Goal: Check status: Check status

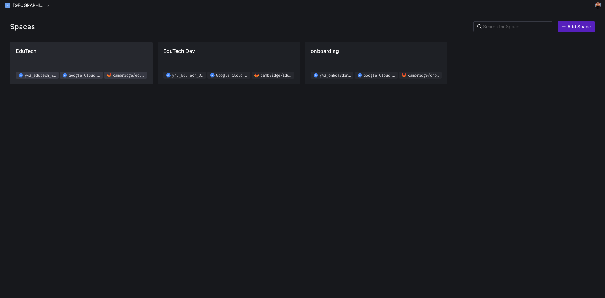
click at [80, 51] on span "EduTech" at bounding box center [78, 51] width 125 height 6
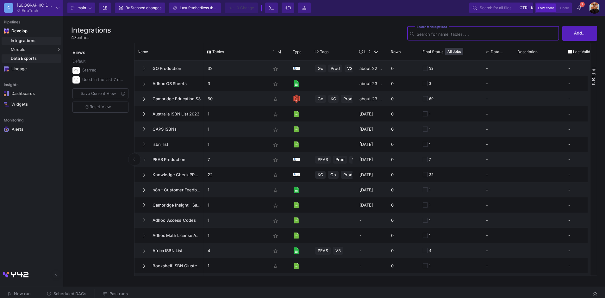
click at [34, 60] on div "Data Exports" at bounding box center [35, 58] width 49 height 5
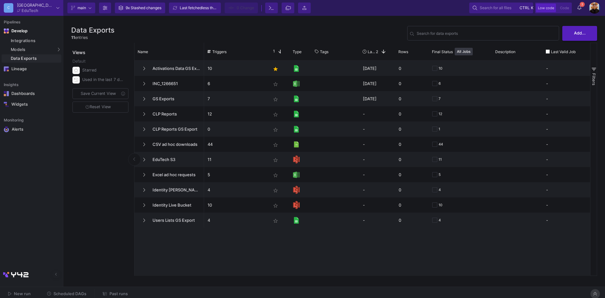
click at [593, 290] on button at bounding box center [595, 293] width 9 height 9
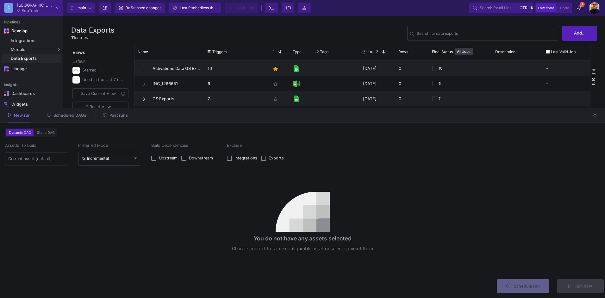
click at [74, 117] on span "Scheduled DAGs" at bounding box center [70, 115] width 33 height 5
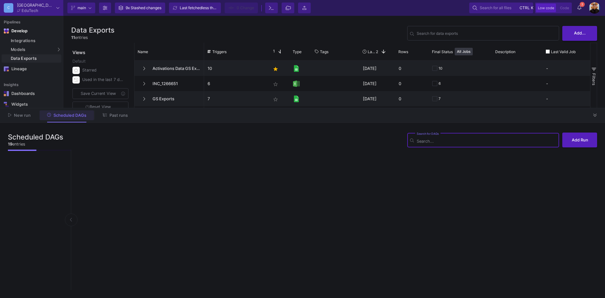
click at [116, 114] on span "Past runs" at bounding box center [119, 115] width 18 height 5
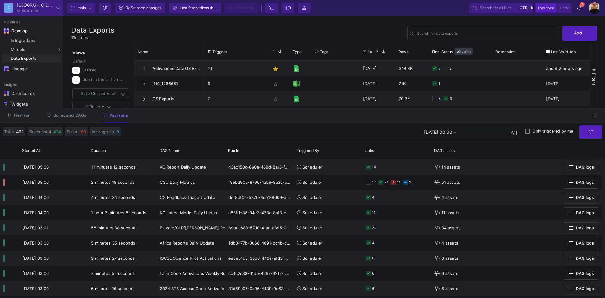
click at [72, 114] on span "Scheduled DAGs" at bounding box center [70, 115] width 33 height 5
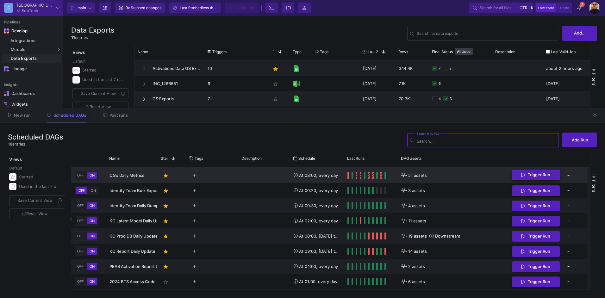
click at [546, 177] on span "Trigger Run" at bounding box center [539, 175] width 22 height 5
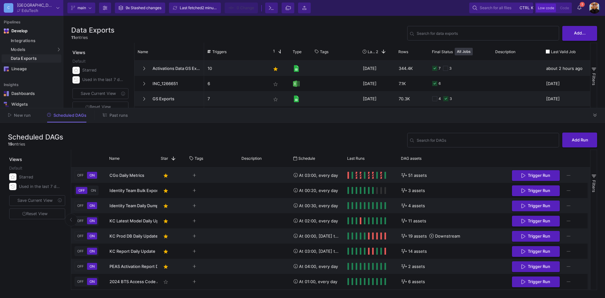
click at [111, 114] on span "Past runs" at bounding box center [119, 115] width 18 height 5
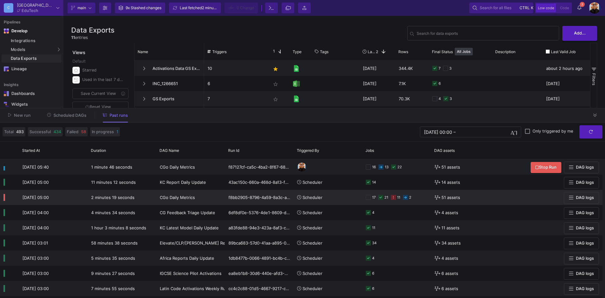
click at [364, 196] on div "17 21 11 2" at bounding box center [396, 197] width 69 height 15
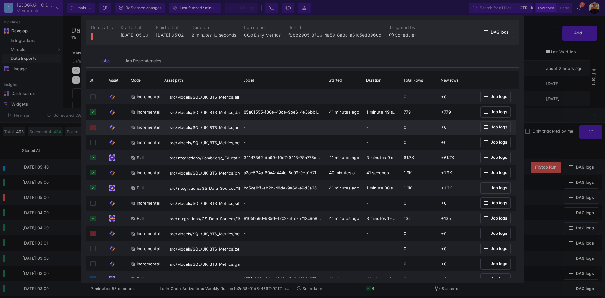
click at [489, 127] on span "Job logs" at bounding box center [495, 127] width 23 height 5
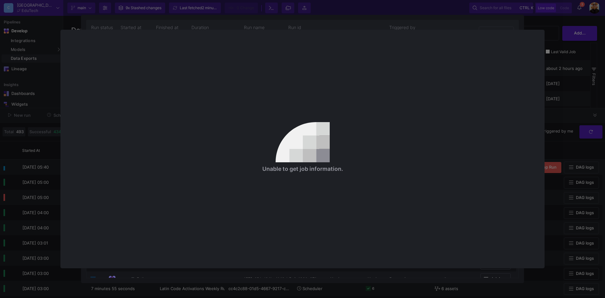
click at [562, 59] on div at bounding box center [302, 149] width 605 height 298
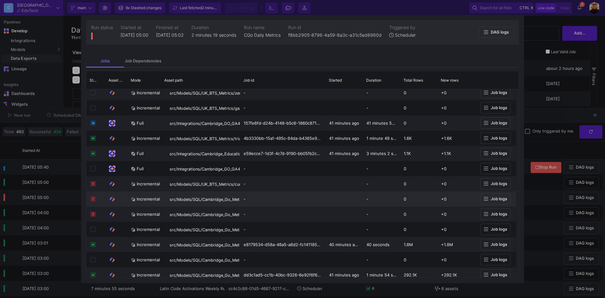
scroll to position [158, 0]
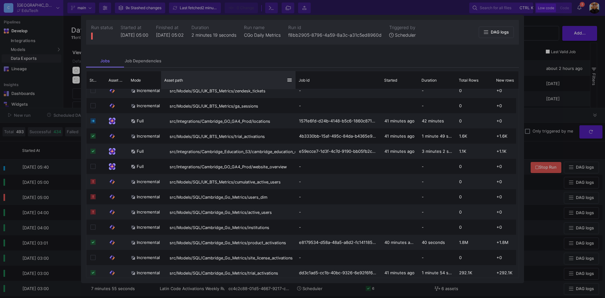
drag, startPoint x: 240, startPoint y: 78, endPoint x: 295, endPoint y: 76, distance: 55.4
click at [295, 76] on div at bounding box center [295, 80] width 3 height 18
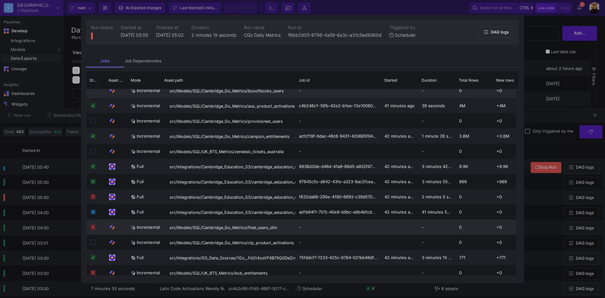
scroll to position [0, 0]
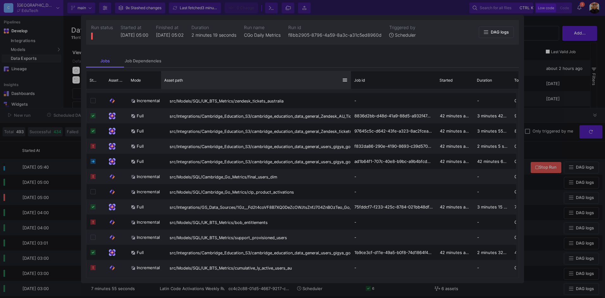
drag, startPoint x: 295, startPoint y: 77, endPoint x: 350, endPoint y: 76, distance: 55.4
click at [350, 76] on div at bounding box center [351, 80] width 3 height 18
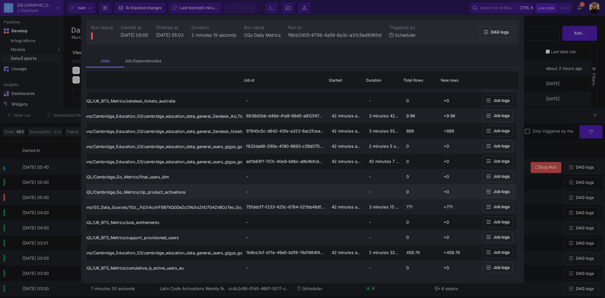
drag, startPoint x: 333, startPoint y: 195, endPoint x: 418, endPoint y: 181, distance: 86.3
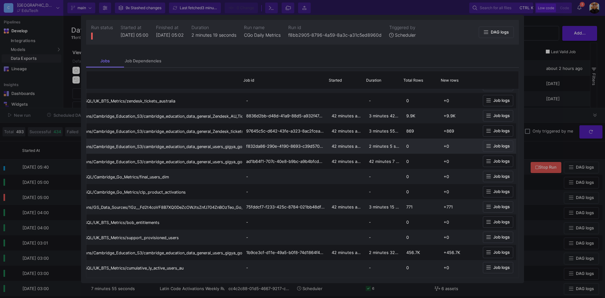
click at [503, 141] on button "Job logs" at bounding box center [498, 147] width 30 height 12
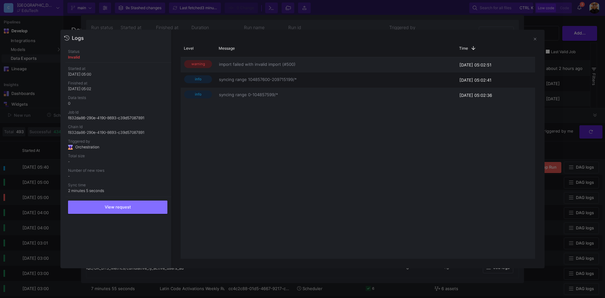
click at [547, 83] on div at bounding box center [302, 149] width 605 height 298
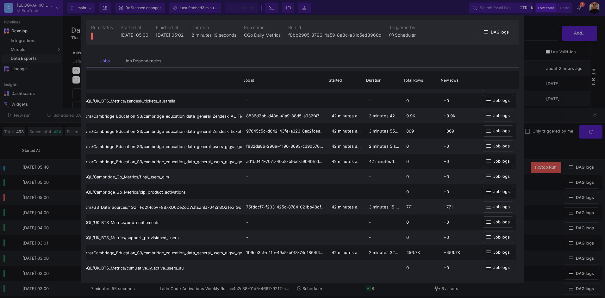
click at [72, 130] on div at bounding box center [302, 149] width 605 height 298
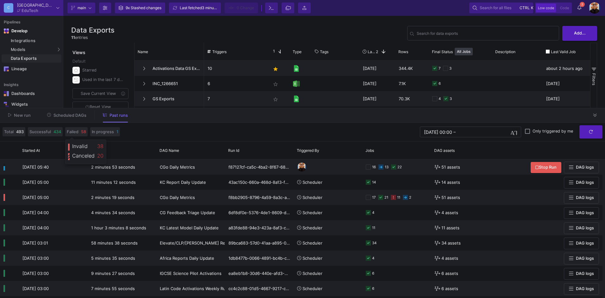
drag, startPoint x: 68, startPoint y: 118, endPoint x: 74, endPoint y: 118, distance: 6.0
click at [69, 118] on button "Scheduled DAGs" at bounding box center [67, 115] width 55 height 10
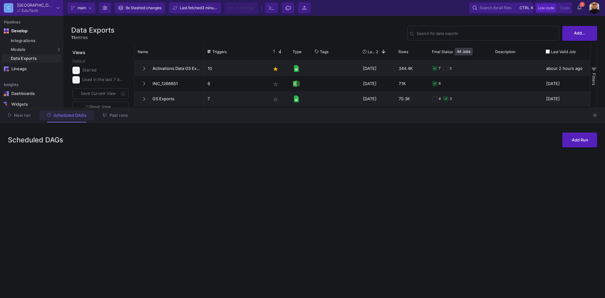
click at [112, 115] on span "Past runs" at bounding box center [119, 115] width 18 height 5
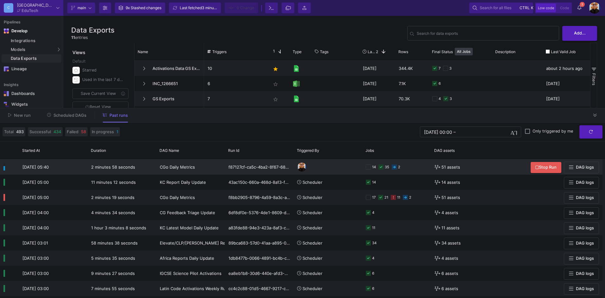
click at [413, 164] on div "14 35 2" at bounding box center [397, 167] width 62 height 15
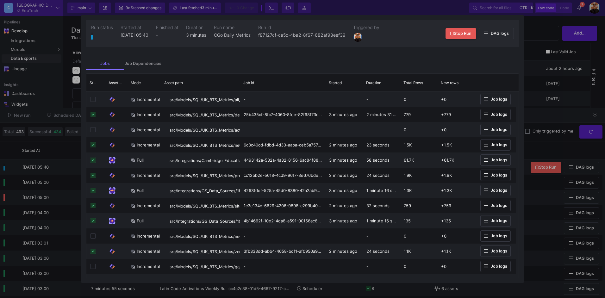
click at [551, 131] on div at bounding box center [302, 149] width 605 height 298
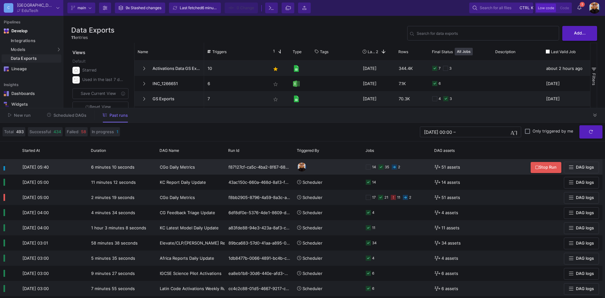
click at [415, 170] on div "14 35 2" at bounding box center [397, 167] width 62 height 15
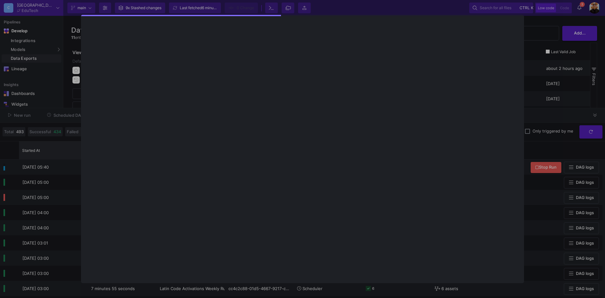
drag, startPoint x: 34, startPoint y: 182, endPoint x: 66, endPoint y: 148, distance: 47.2
click at [34, 182] on div at bounding box center [302, 149] width 605 height 298
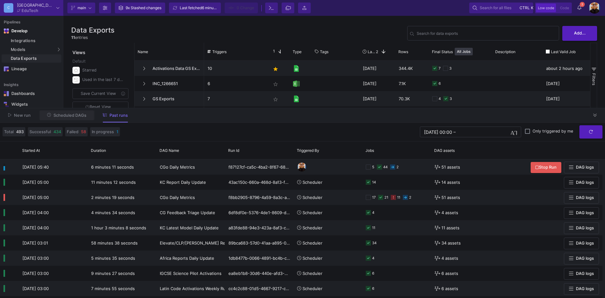
click at [70, 118] on button "Scheduled DAGs" at bounding box center [67, 115] width 55 height 10
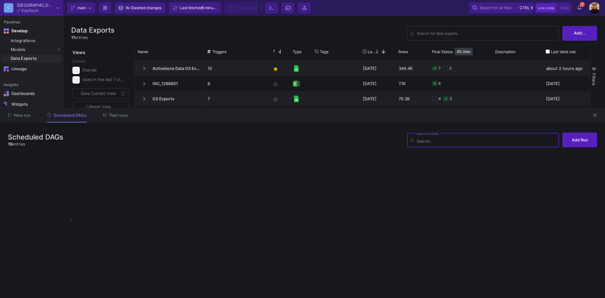
click at [136, 119] on div "New run Scheduled DAGs Past runs" at bounding box center [302, 115] width 605 height 15
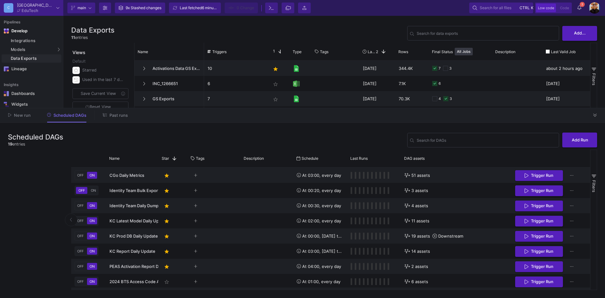
click at [125, 116] on span "Past runs" at bounding box center [119, 115] width 18 height 5
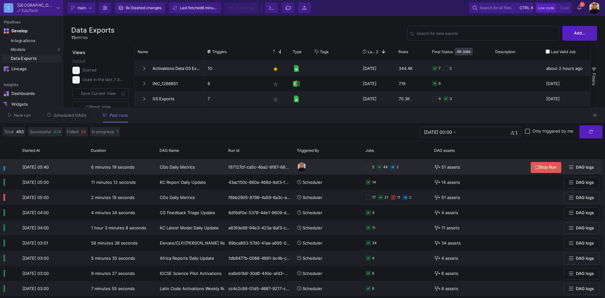
click at [417, 169] on div "5 44 2" at bounding box center [397, 167] width 62 height 15
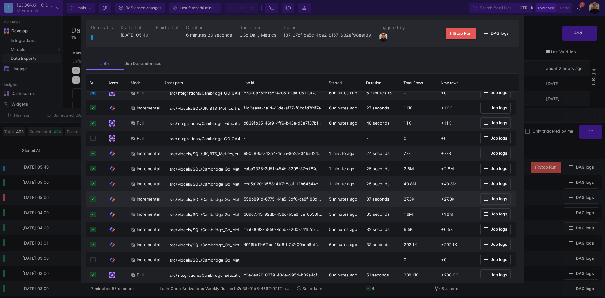
scroll to position [190, 0]
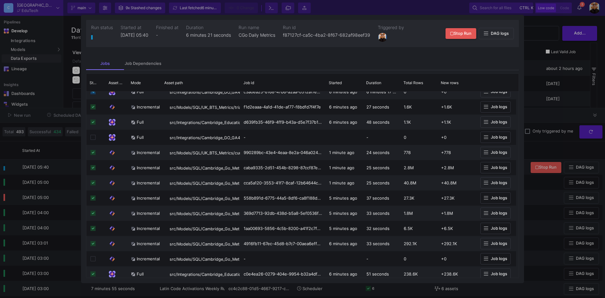
click at [558, 121] on div at bounding box center [302, 149] width 605 height 298
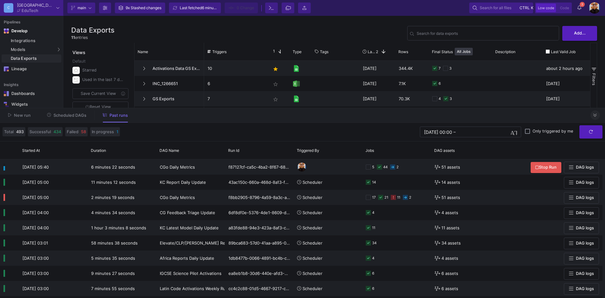
click at [598, 117] on button at bounding box center [595, 114] width 9 height 9
